Goal: Transaction & Acquisition: Purchase product/service

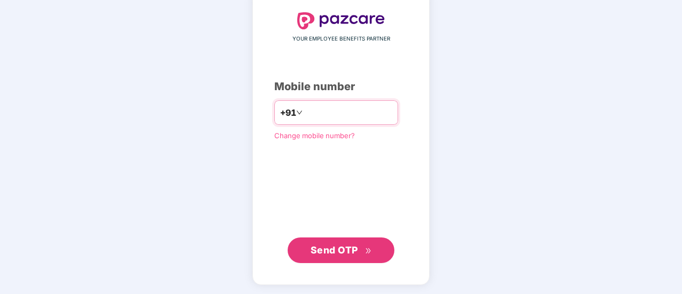
type input "**********"
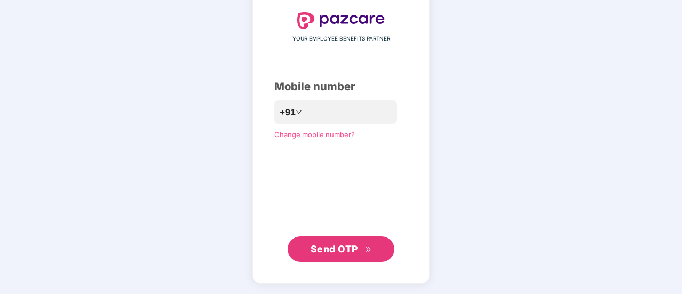
click at [339, 244] on span "Send OTP" at bounding box center [334, 248] width 47 height 11
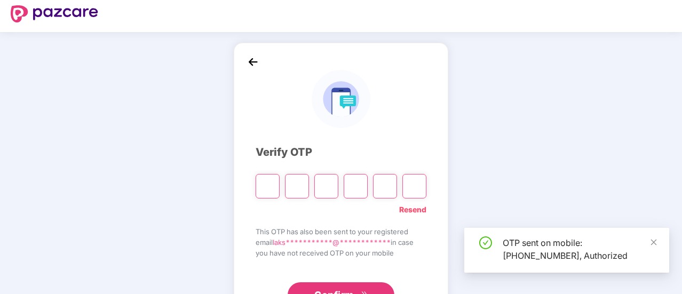
scroll to position [4, 0]
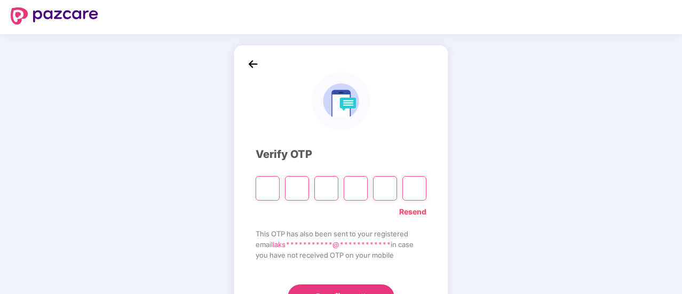
type input "*"
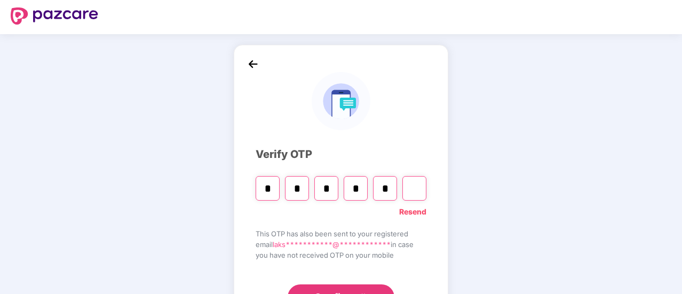
type input "*"
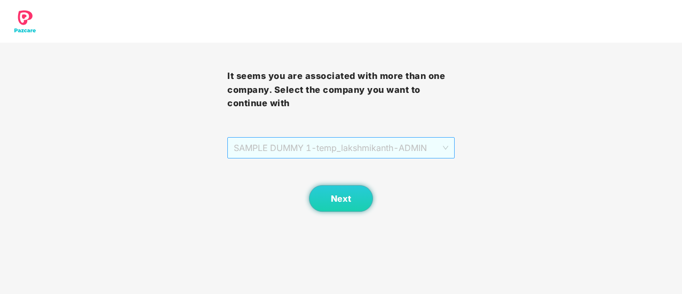
click at [445, 150] on span "SAMPLE DUMMY 1 - temp_lakshmikanth - ADMIN" at bounding box center [341, 148] width 215 height 20
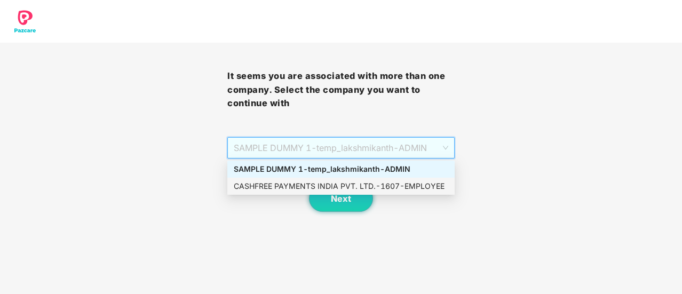
click at [409, 186] on div "CASHFREE PAYMENTS INDIA PVT. LTD. - 1607 - EMPLOYEE" at bounding box center [341, 186] width 215 height 12
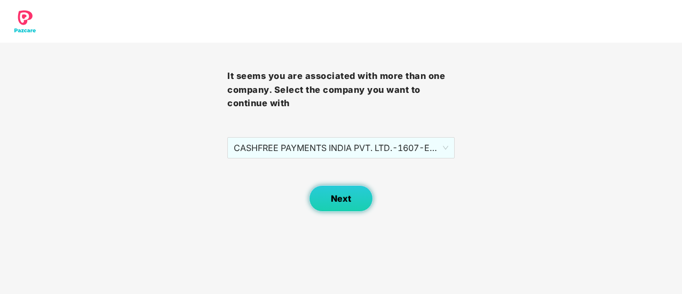
click at [350, 196] on span "Next" at bounding box center [341, 199] width 20 height 10
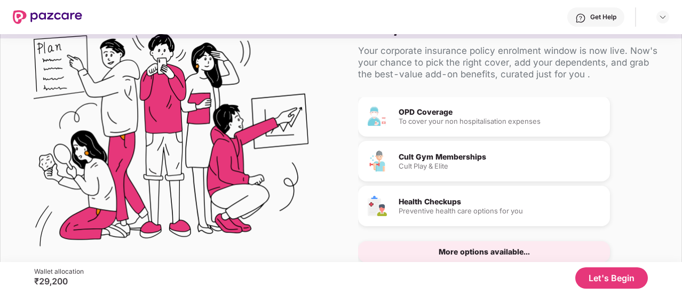
scroll to position [112, 0]
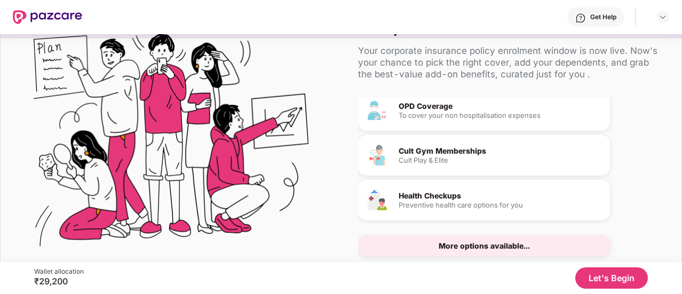
click at [475, 243] on div "More options available..." at bounding box center [484, 245] width 91 height 7
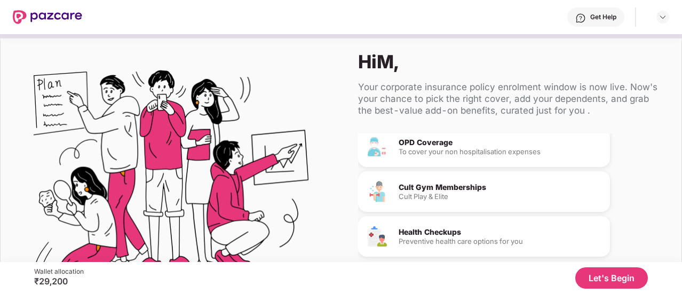
click at [608, 276] on button "Let's Begin" at bounding box center [611, 277] width 73 height 21
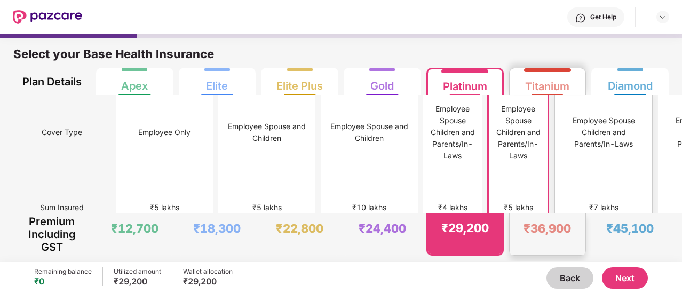
click at [589, 202] on div "₹7 lakhs" at bounding box center [603, 208] width 29 height 12
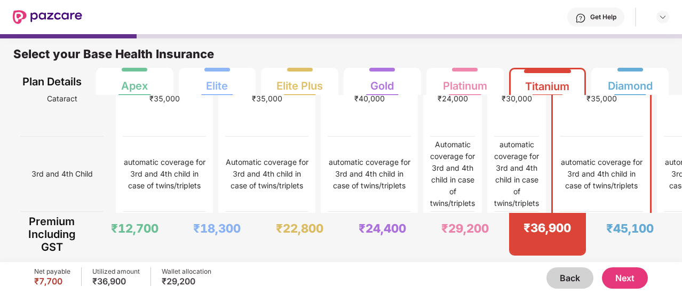
scroll to position [715, 0]
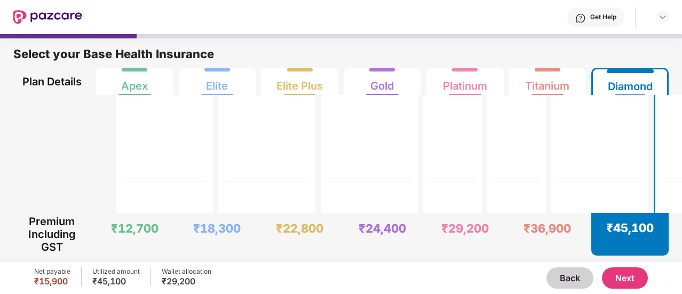
scroll to position [3389, 0]
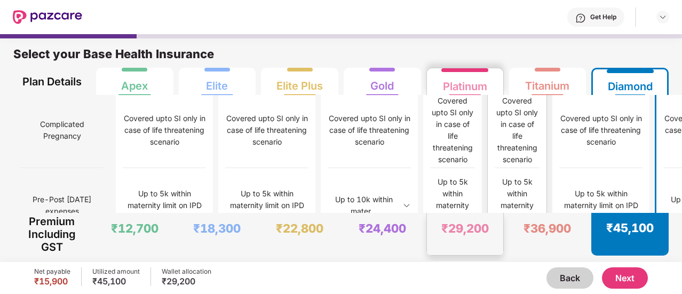
scroll to position [984, 0]
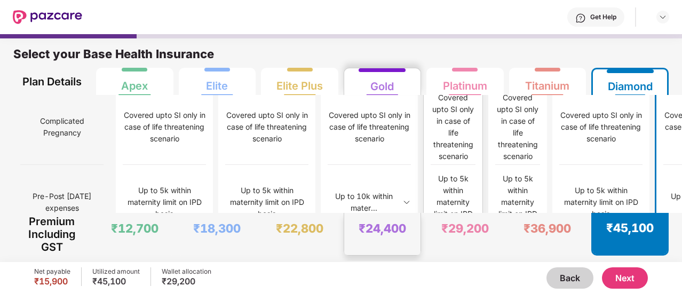
drag, startPoint x: 486, startPoint y: 184, endPoint x: 385, endPoint y: 253, distance: 122.4
click at [385, 253] on div "₹24,400" at bounding box center [382, 234] width 76 height 42
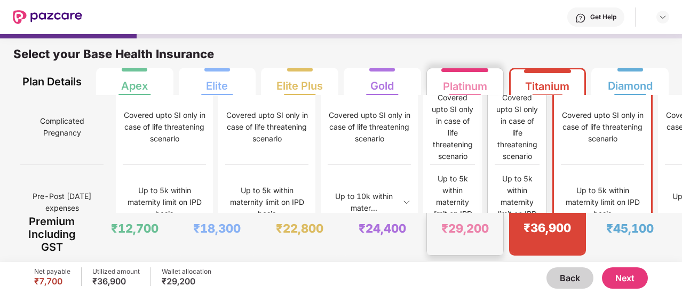
click at [489, 247] on div "₹29,200" at bounding box center [465, 234] width 76 height 42
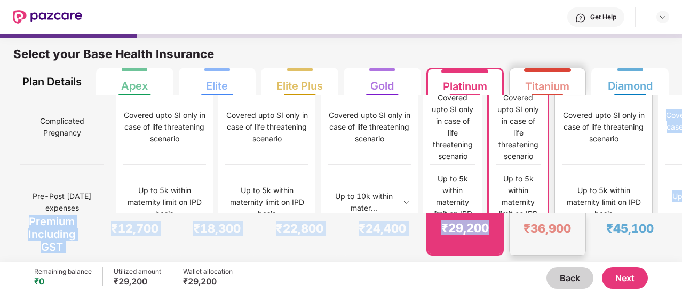
drag, startPoint x: 489, startPoint y: 247, endPoint x: 522, endPoint y: 192, distance: 64.0
click at [522, 192] on div "Select your Base Health Insurance Plan Details Apex Elite Elite Plus Gold Plati…" at bounding box center [341, 147] width 682 height 228
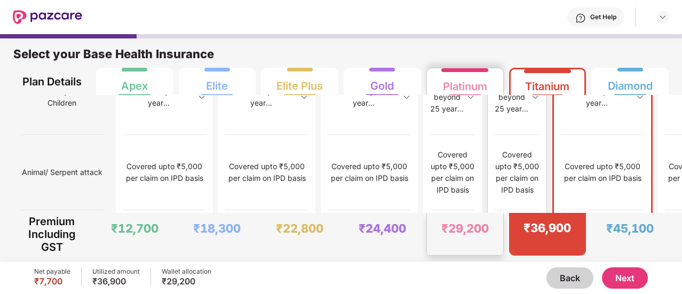
scroll to position [5, 0]
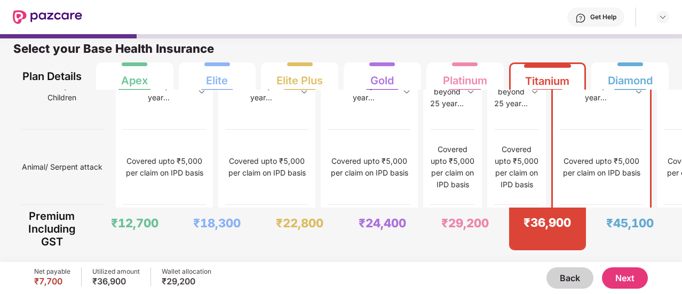
click at [620, 274] on button "Next" at bounding box center [625, 277] width 46 height 21
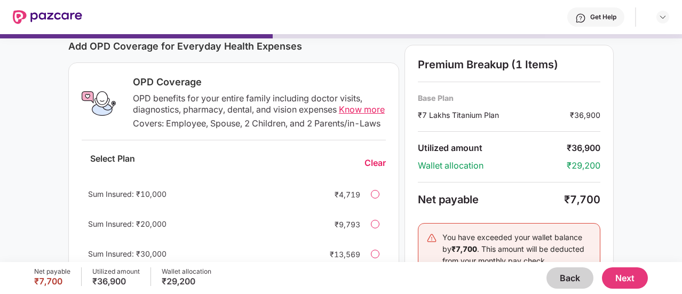
scroll to position [144, 0]
click at [356, 112] on span "Know more" at bounding box center [362, 109] width 46 height 11
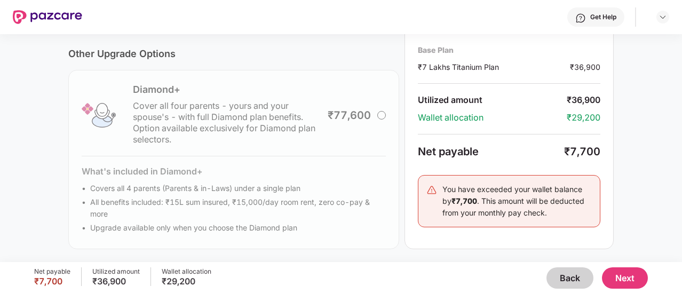
scroll to position [405, 0]
click at [382, 115] on div "Diamond+ Cover all four parents - yours and your spouse's - with full Diamond p…" at bounding box center [233, 159] width 331 height 179
click at [613, 273] on button "Next" at bounding box center [625, 277] width 46 height 21
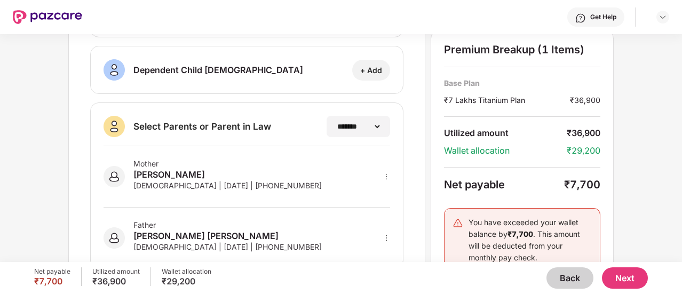
scroll to position [284, 0]
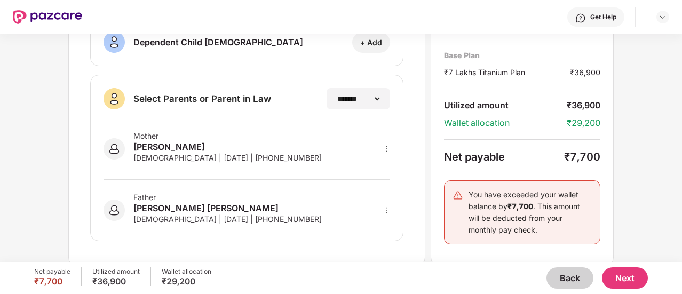
click at [615, 277] on button "Next" at bounding box center [625, 277] width 46 height 21
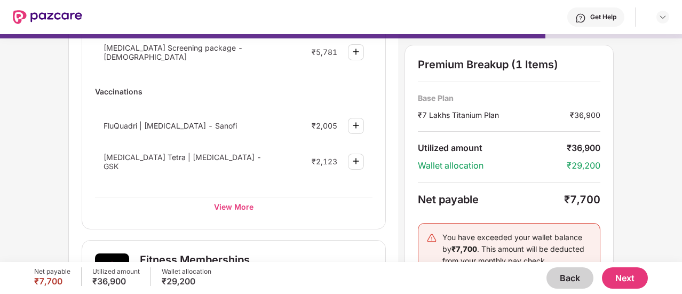
scroll to position [205, 0]
click at [240, 201] on div "View More" at bounding box center [234, 205] width 278 height 19
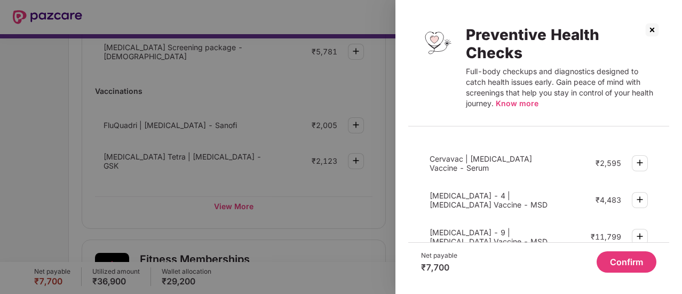
scroll to position [462, 0]
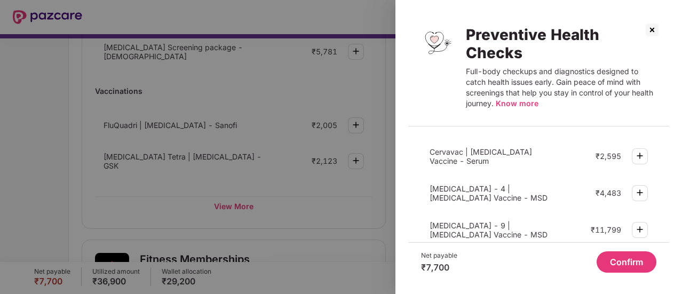
click at [649, 29] on img at bounding box center [652, 29] width 17 height 17
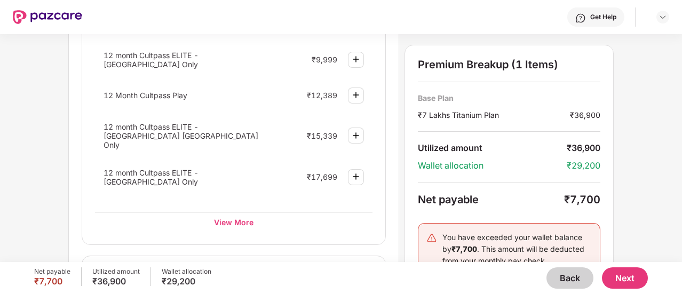
scroll to position [519, 0]
click at [240, 212] on div "View More" at bounding box center [234, 221] width 278 height 19
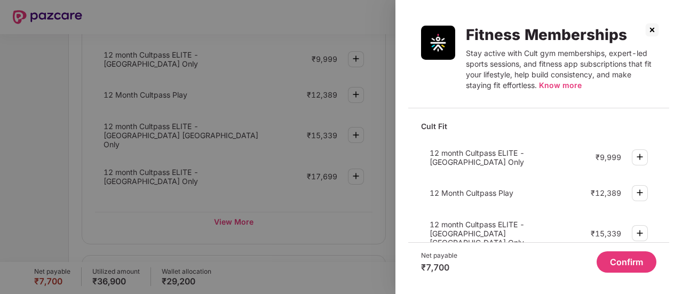
scroll to position [130, 0]
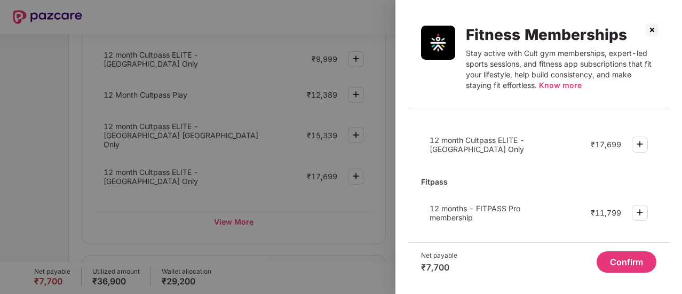
click at [655, 27] on img at bounding box center [652, 29] width 17 height 17
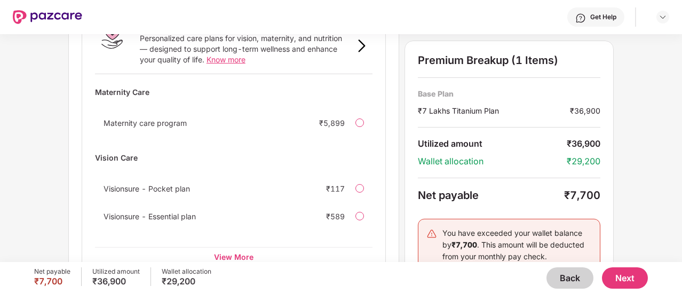
scroll to position [775, 0]
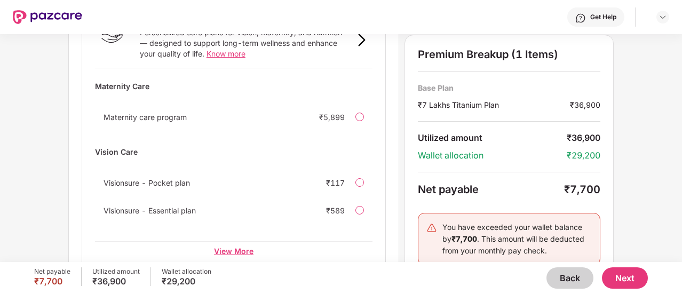
click at [228, 241] on div "View More" at bounding box center [234, 250] width 278 height 19
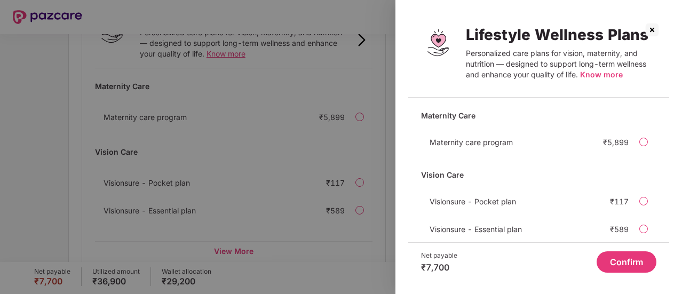
scroll to position [49, 0]
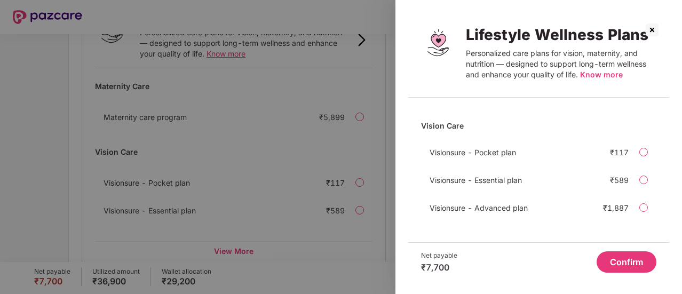
click at [650, 29] on img at bounding box center [652, 29] width 17 height 17
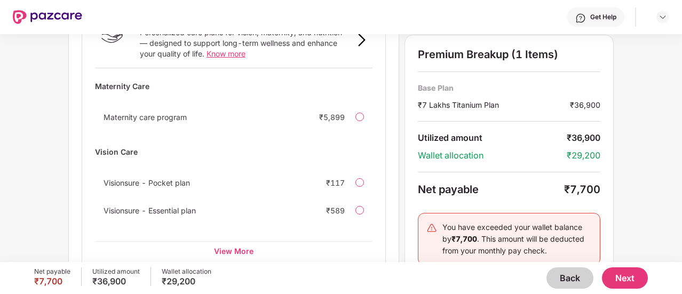
click at [629, 279] on button "Next" at bounding box center [625, 277] width 46 height 21
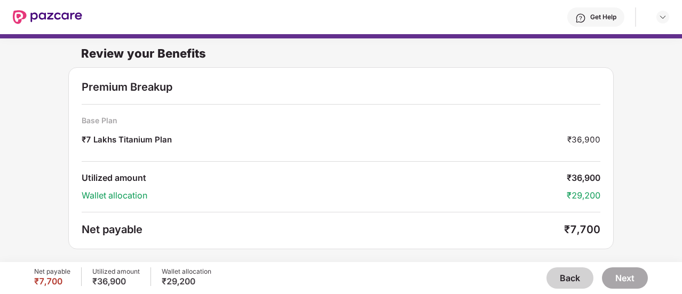
scroll to position [34, 0]
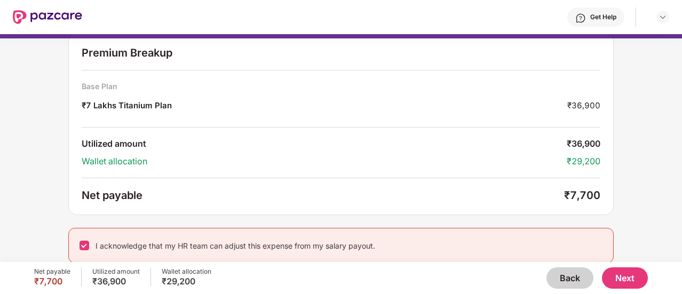
click at [633, 279] on button "Next" at bounding box center [625, 277] width 46 height 21
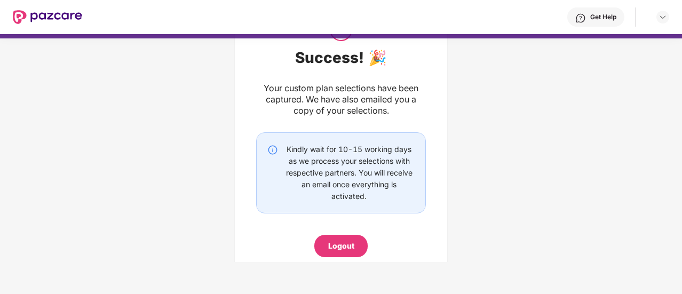
scroll to position [58, 0]
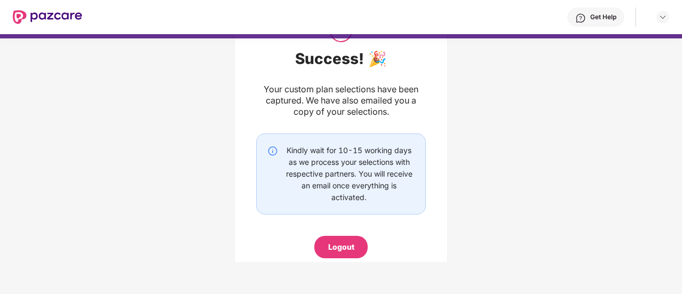
click at [334, 245] on div "Logout" at bounding box center [341, 247] width 26 height 12
